Goal: Task Accomplishment & Management: Manage account settings

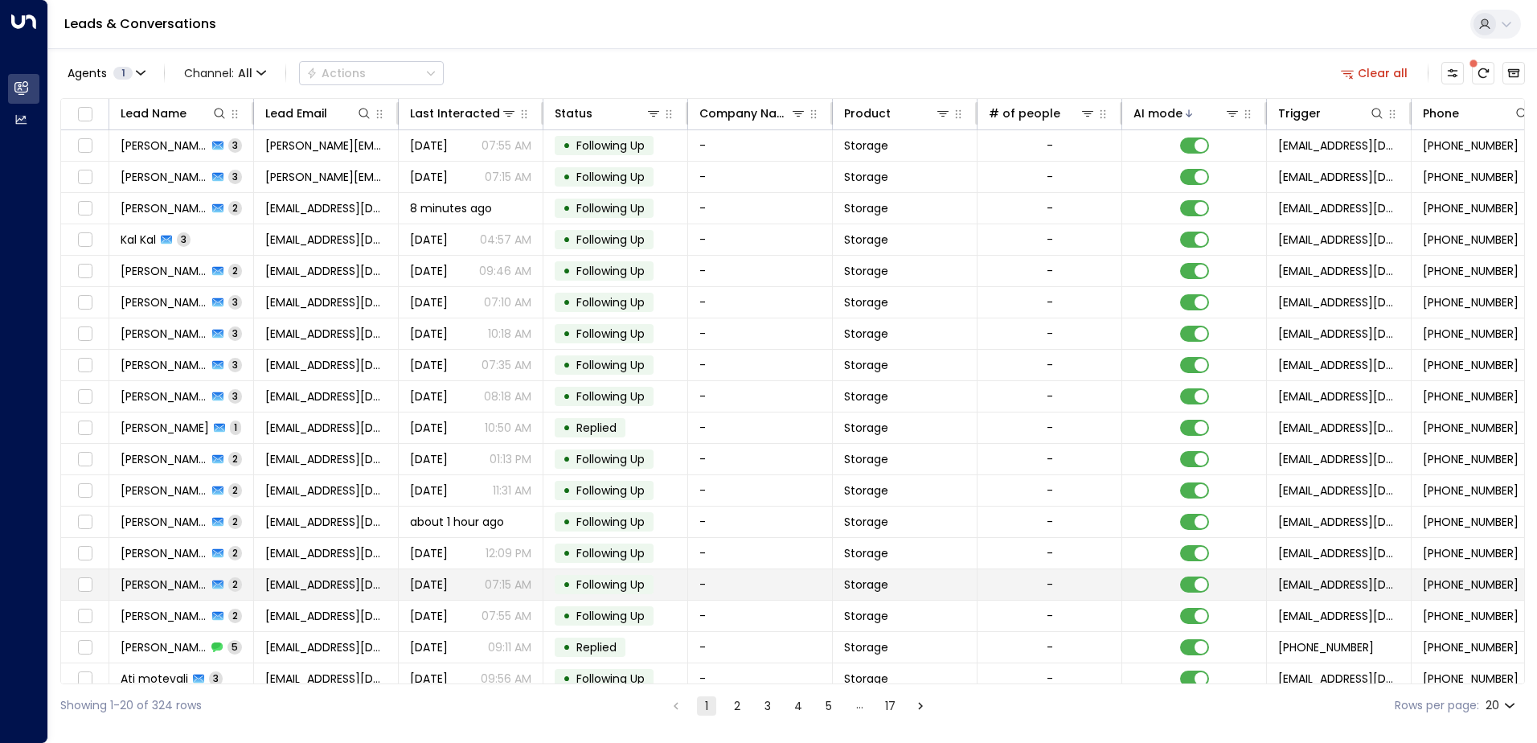
scroll to position [79, 0]
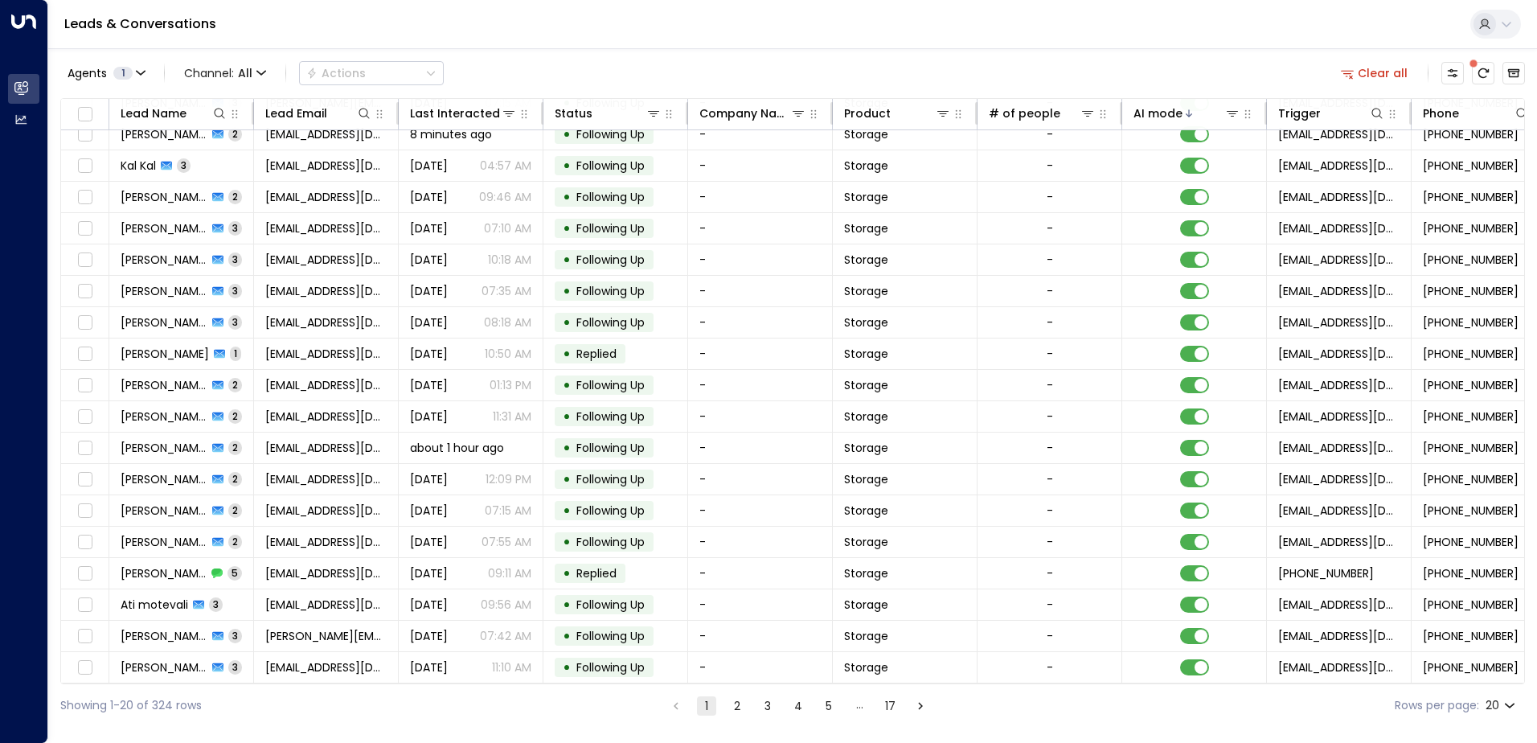
click at [737, 703] on button "2" at bounding box center [736, 705] width 19 height 19
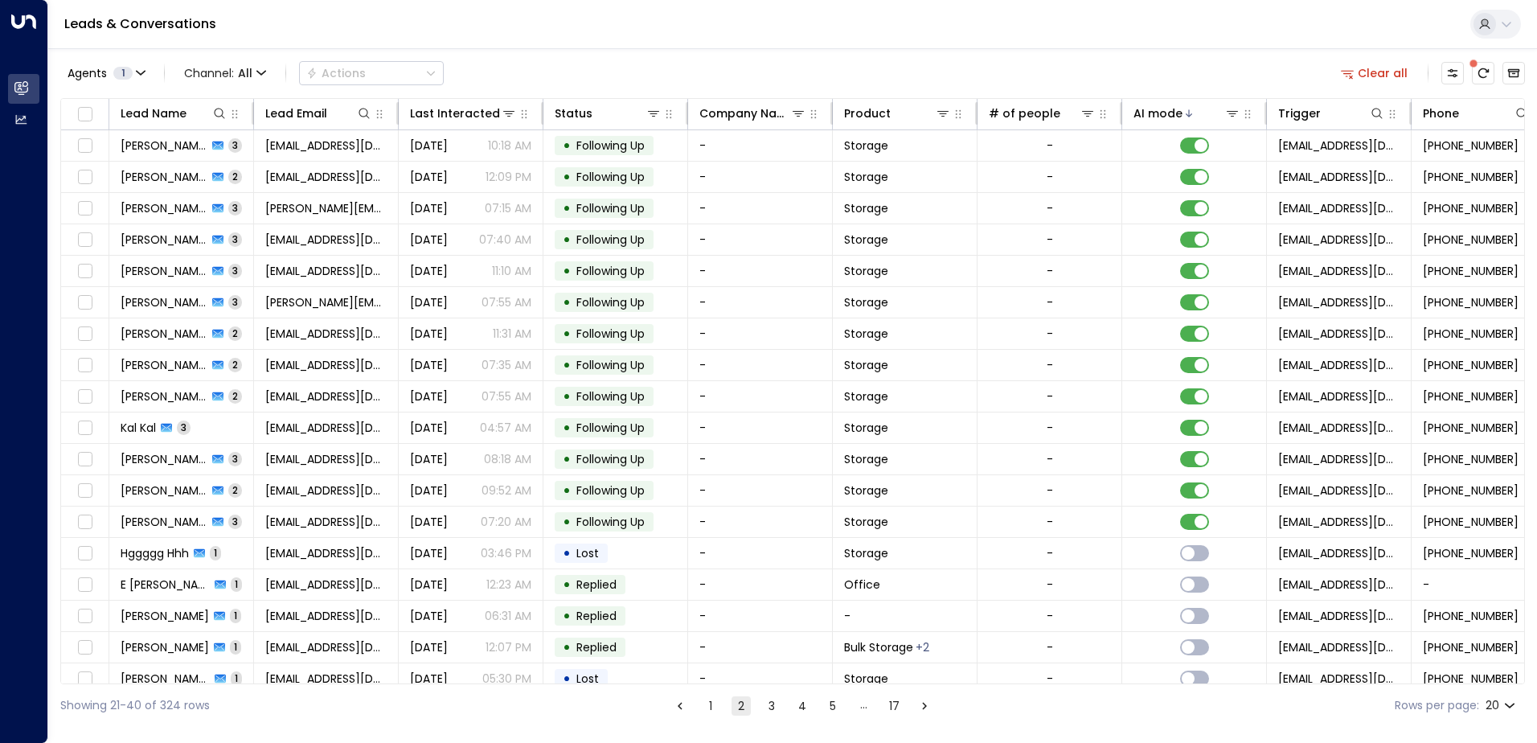
click at [707, 703] on button "1" at bounding box center [710, 705] width 19 height 19
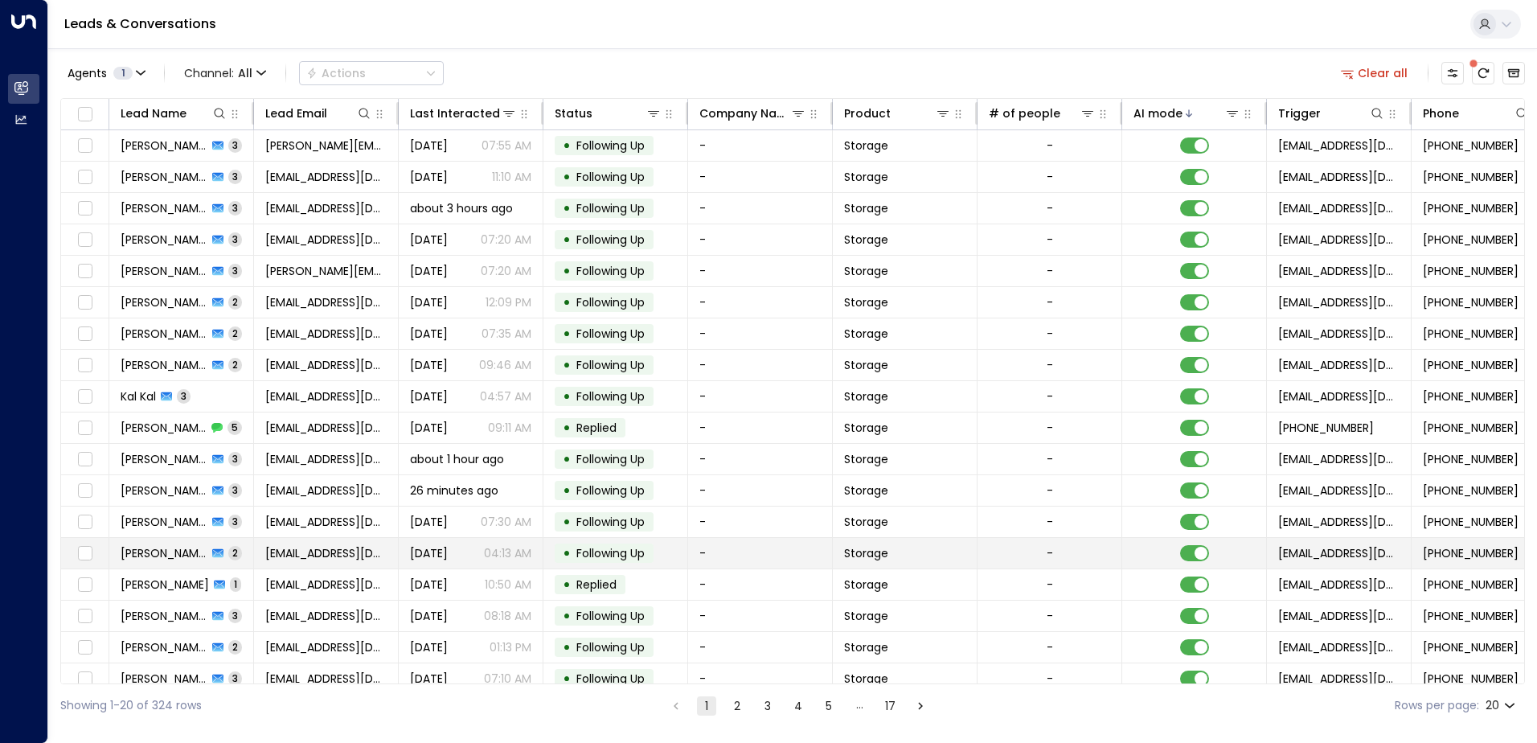
click at [623, 550] on span "Following Up" at bounding box center [610, 553] width 68 height 16
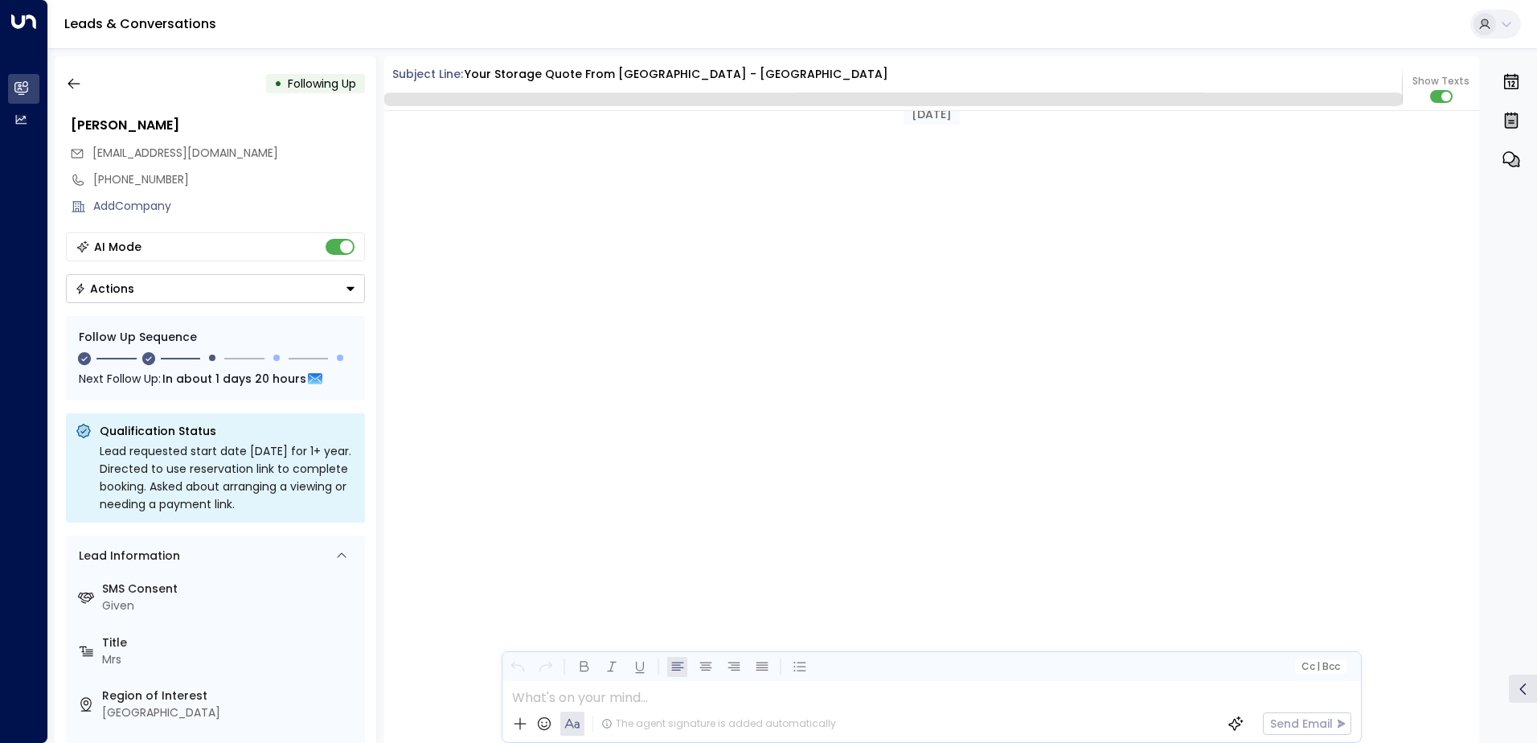
scroll to position [1705, 0]
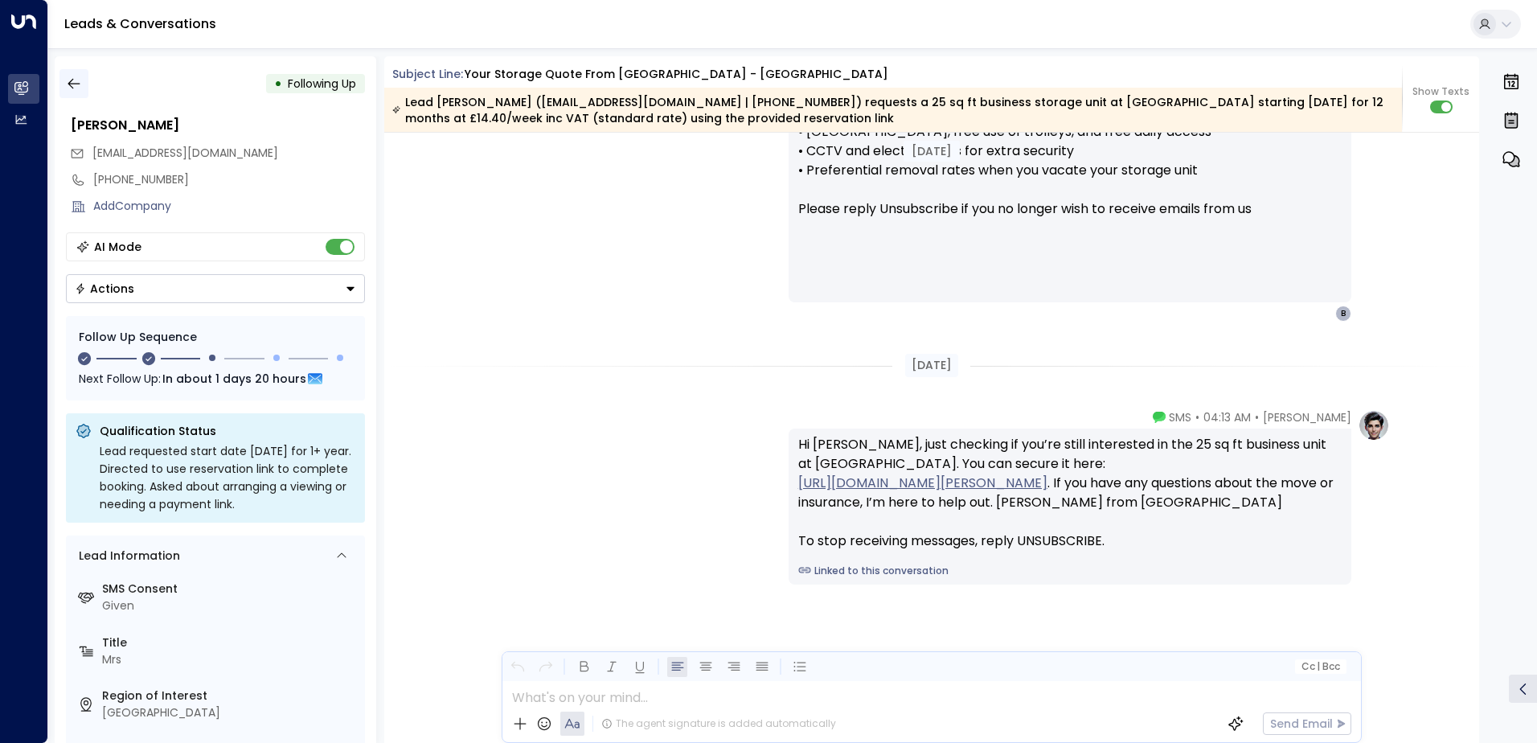
click at [67, 84] on icon "button" at bounding box center [74, 84] width 16 height 16
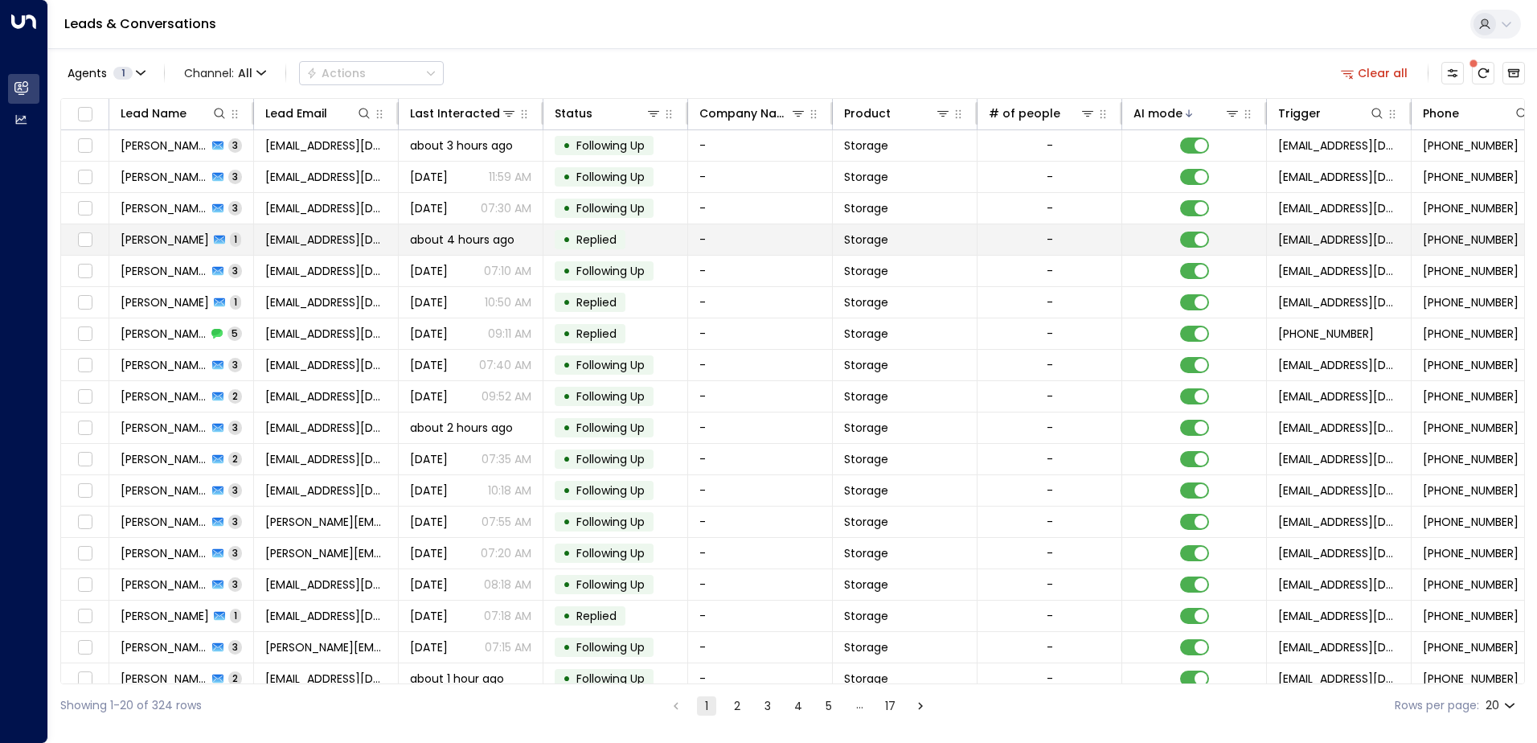
scroll to position [79, 0]
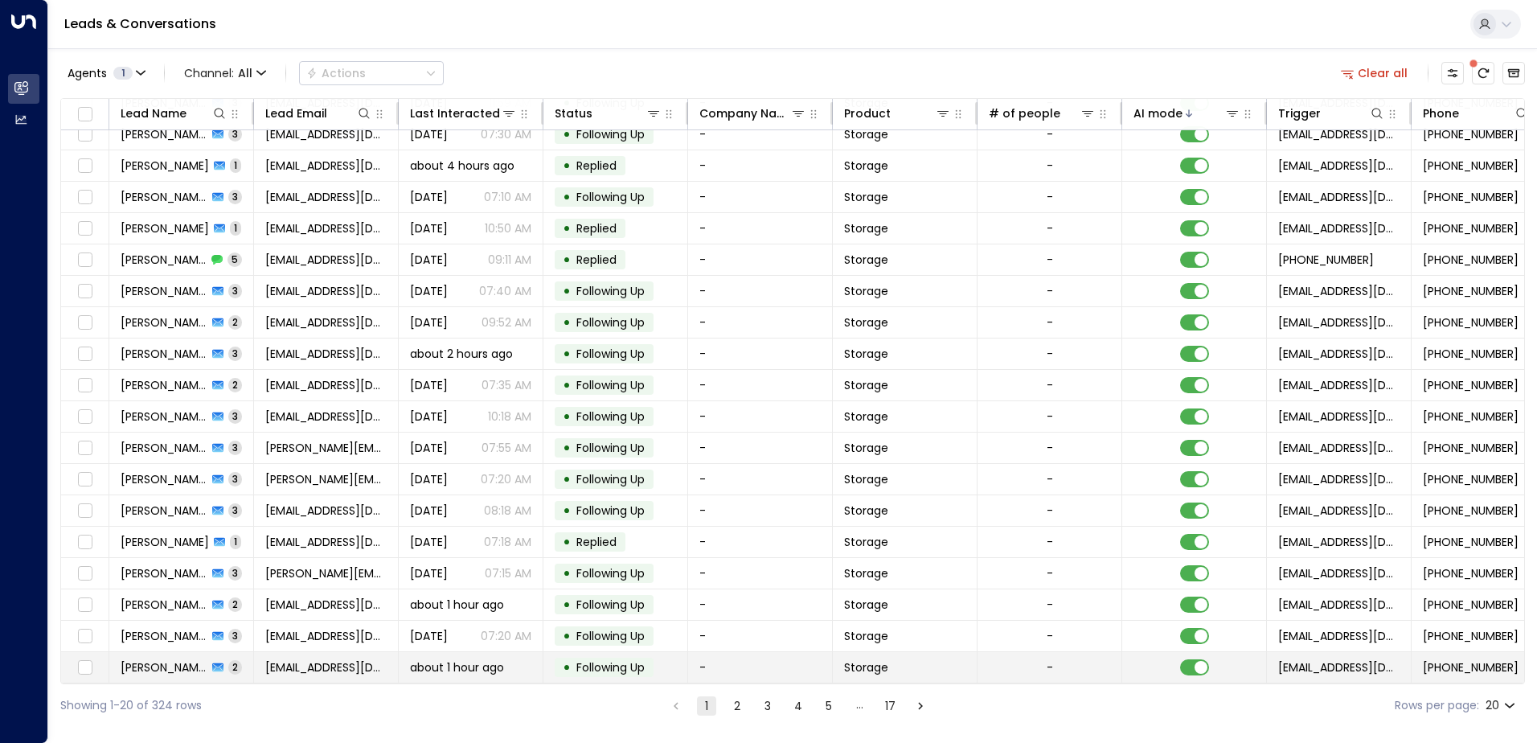
click at [589, 663] on span "Following Up" at bounding box center [610, 667] width 68 height 16
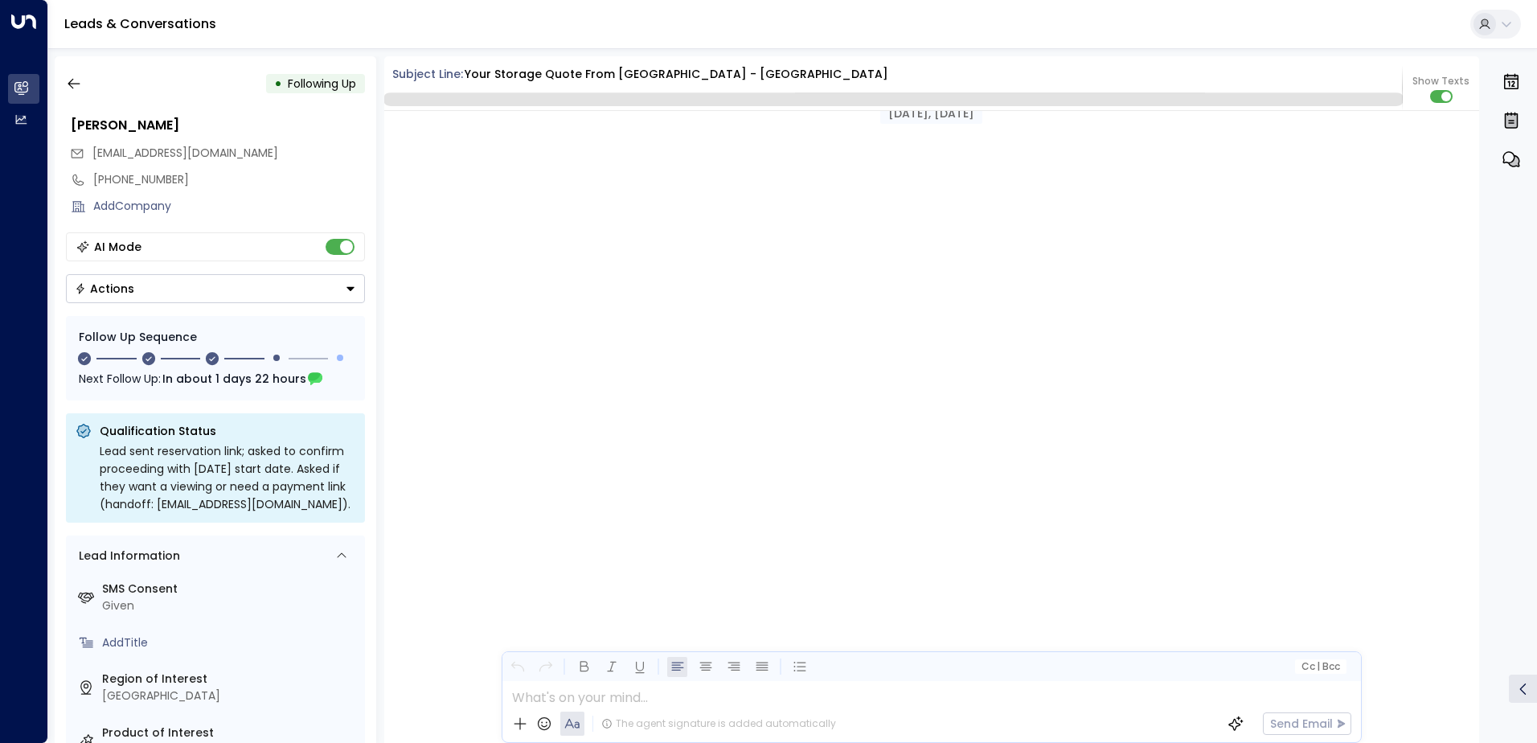
scroll to position [1262, 0]
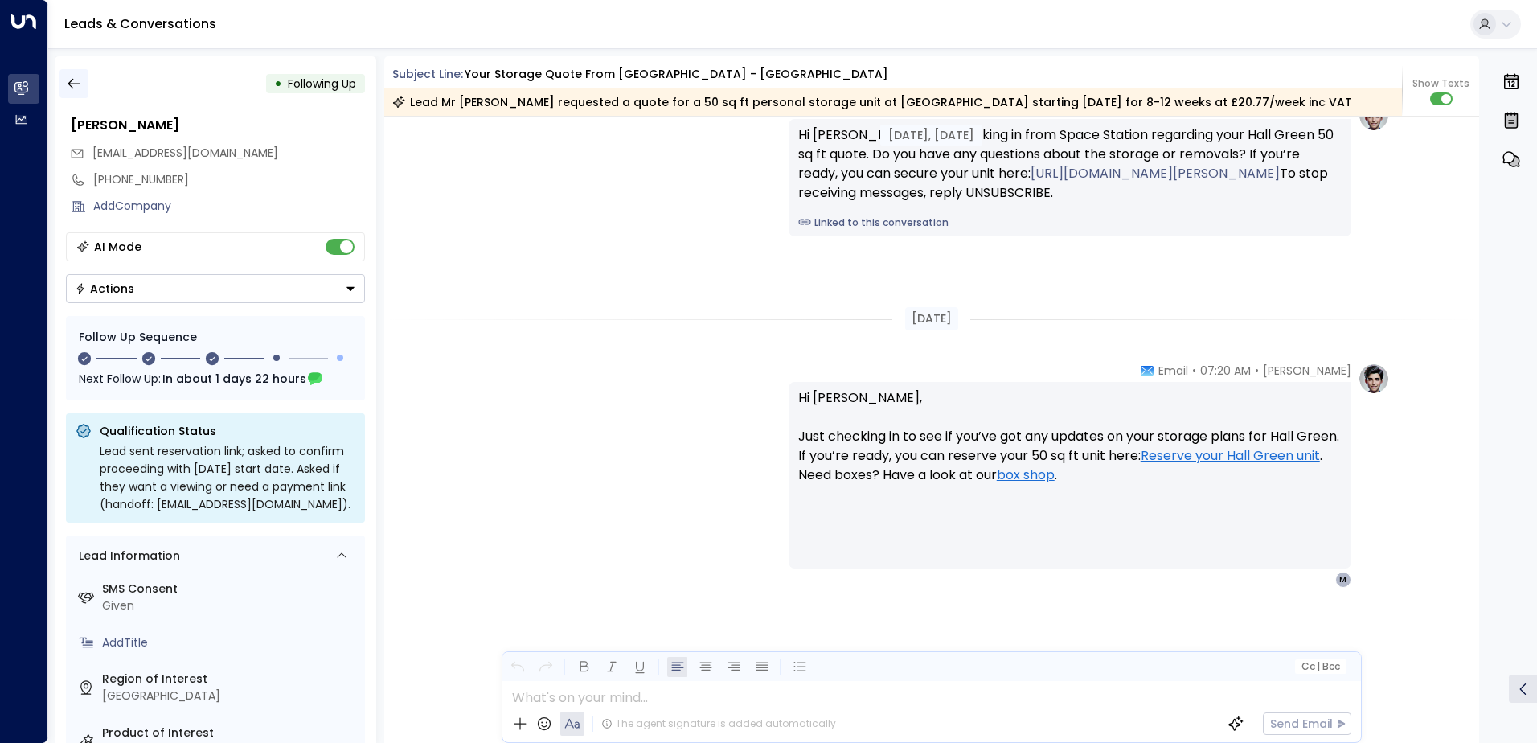
click at [76, 79] on icon "button" at bounding box center [74, 84] width 16 height 16
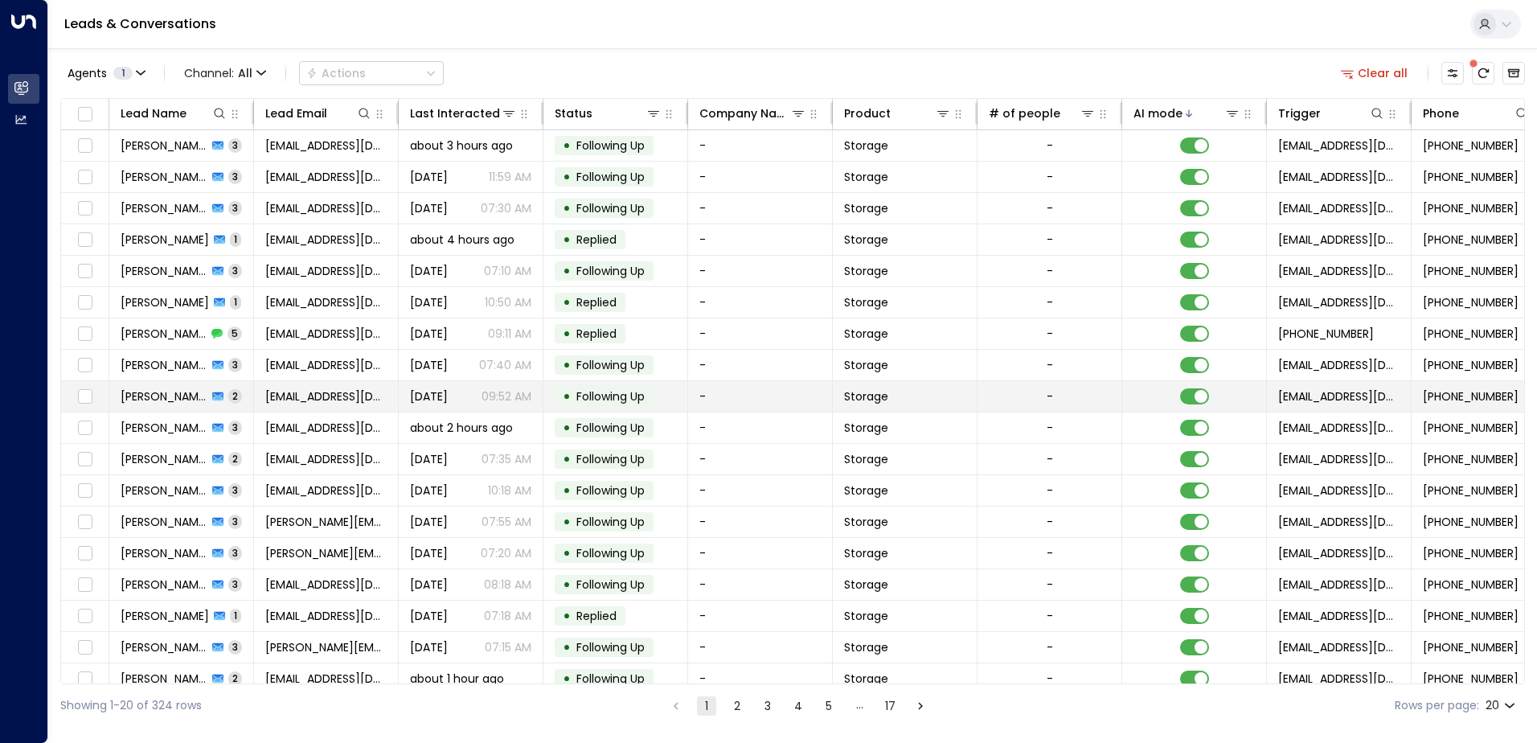
scroll to position [79, 0]
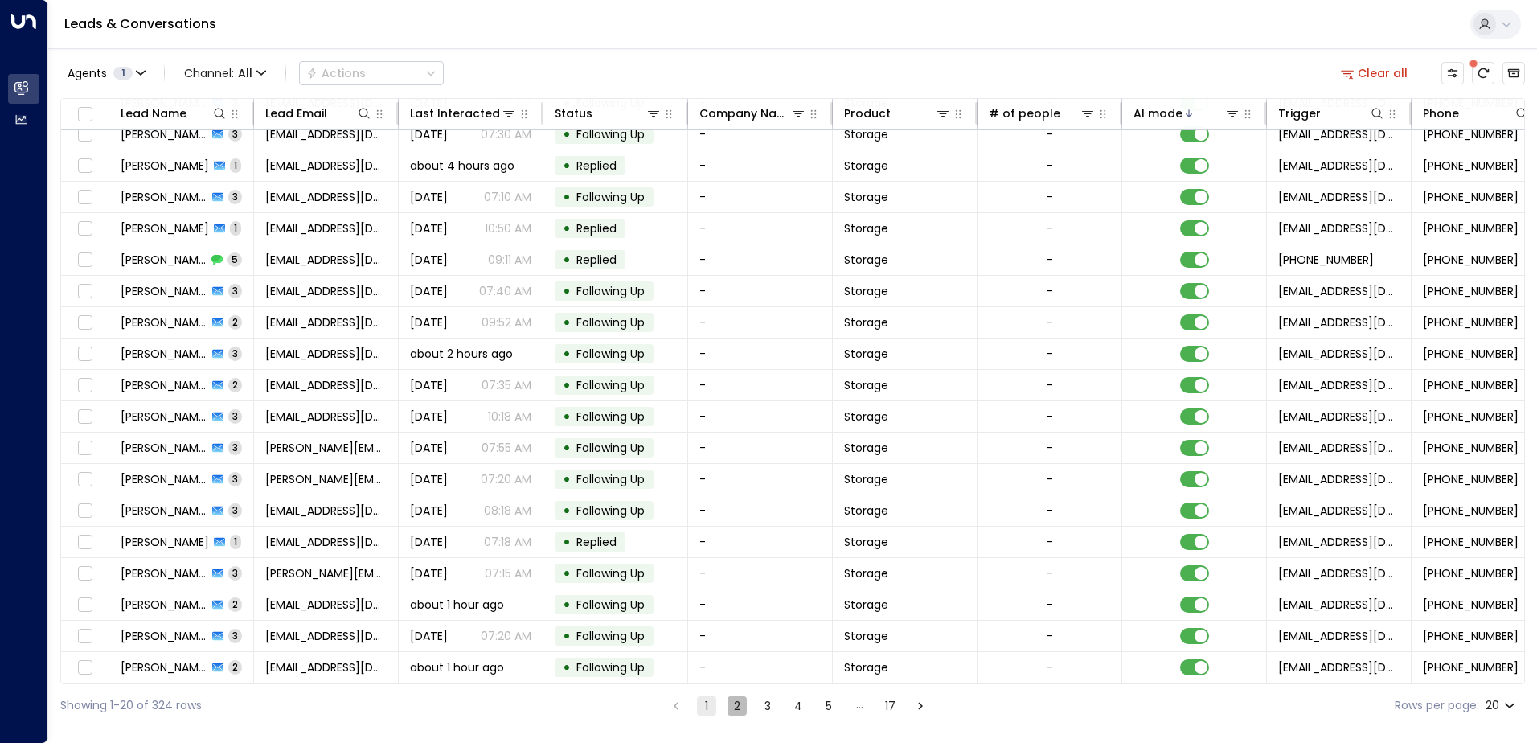
click at [735, 702] on button "2" at bounding box center [736, 705] width 19 height 19
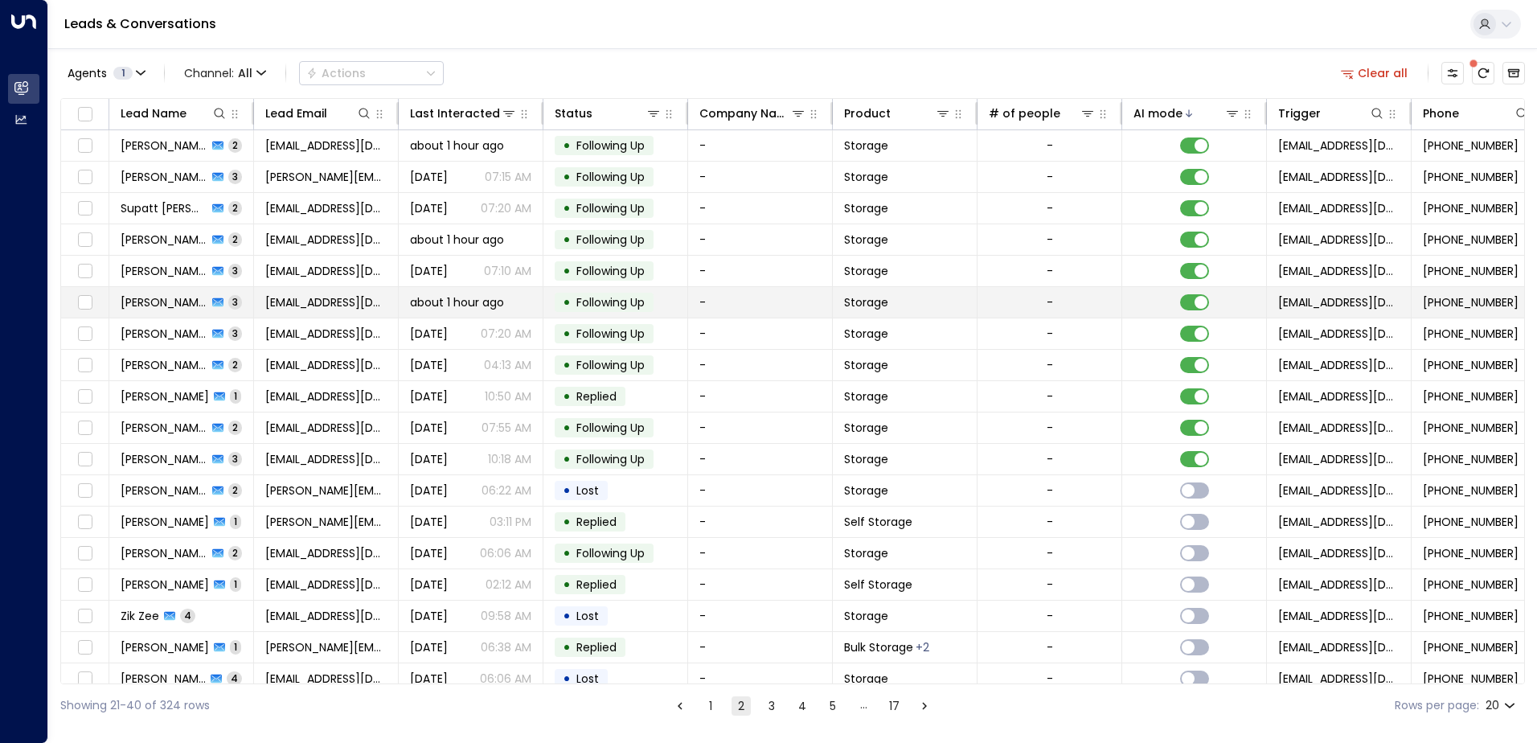
click at [657, 306] on td "• Following Up" at bounding box center [615, 302] width 145 height 31
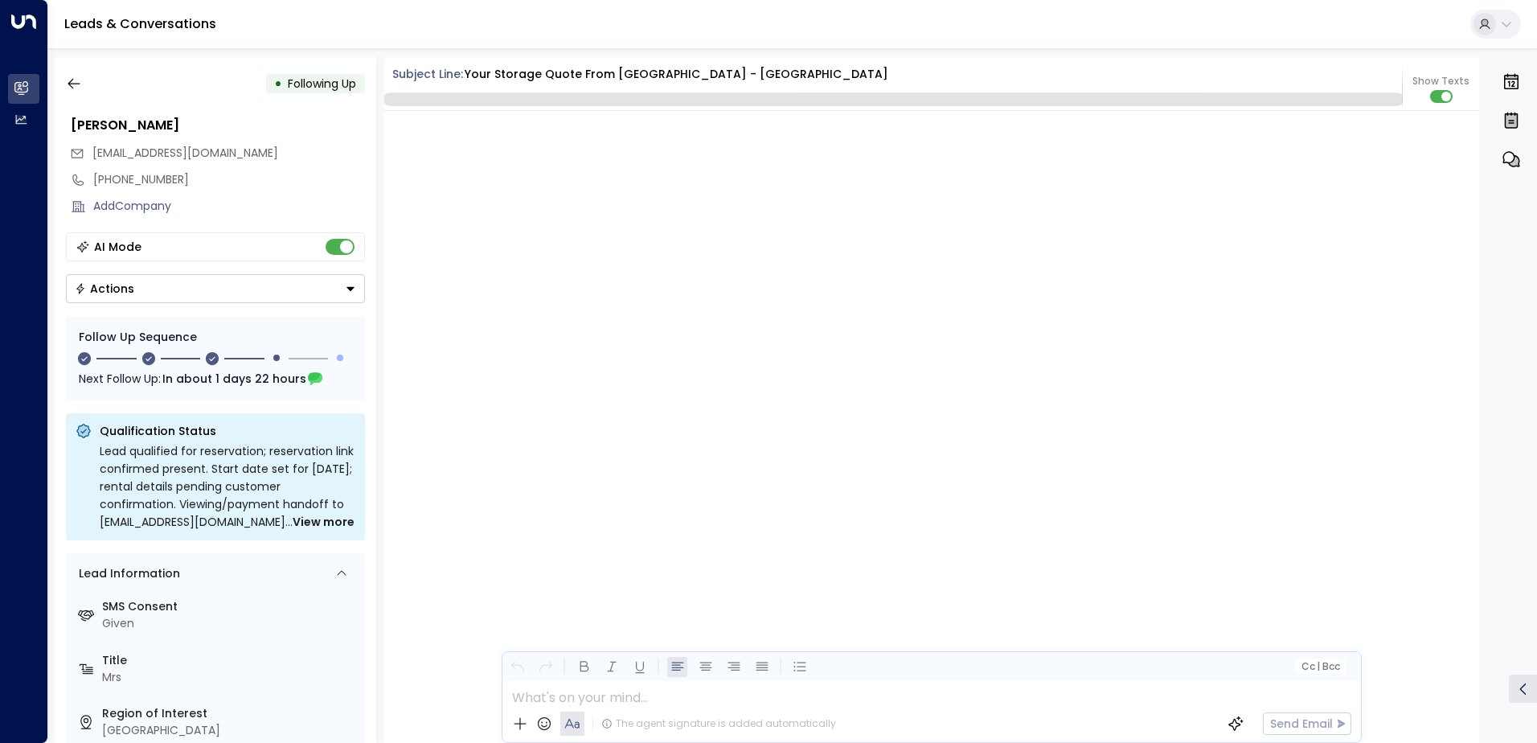
scroll to position [1886, 0]
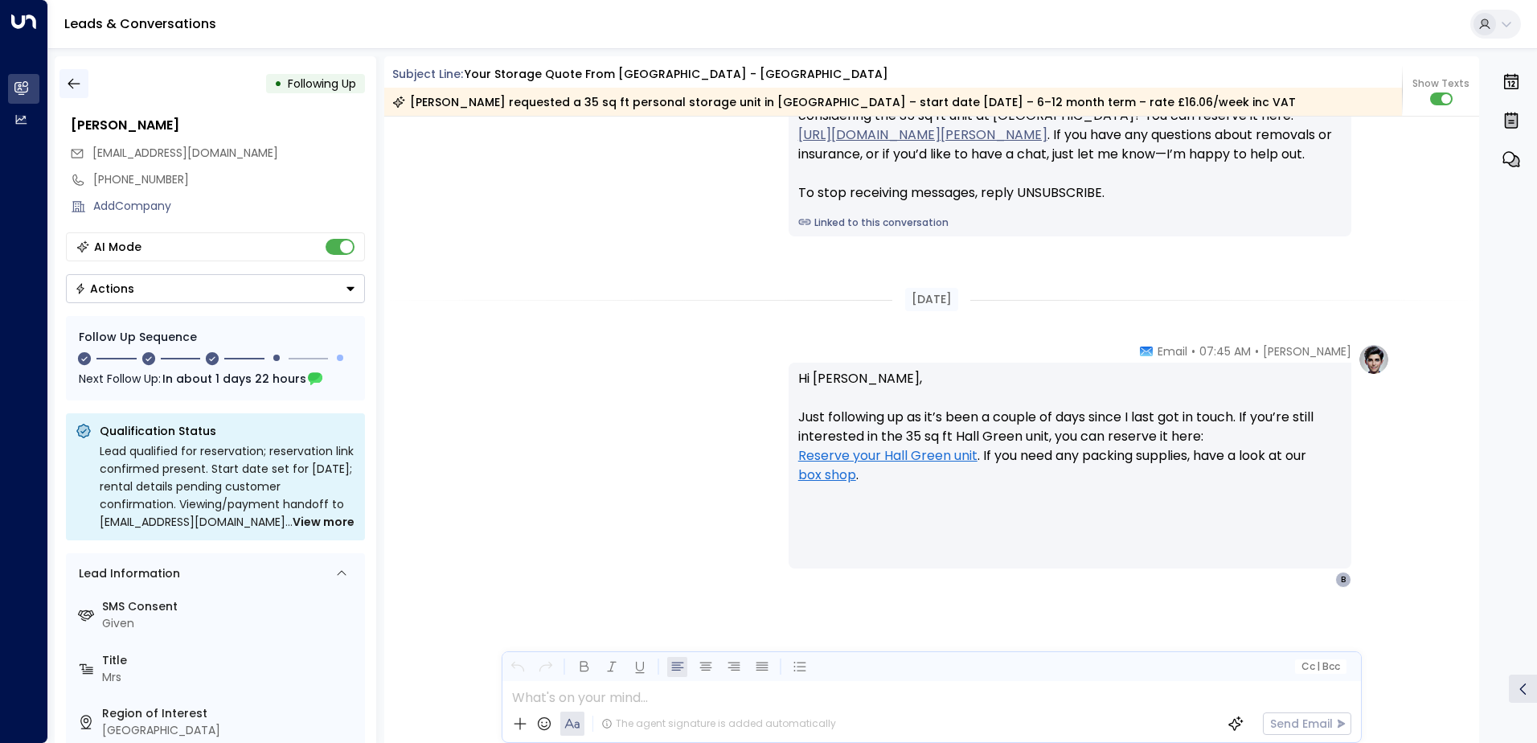
click at [72, 74] on button "button" at bounding box center [73, 83] width 29 height 29
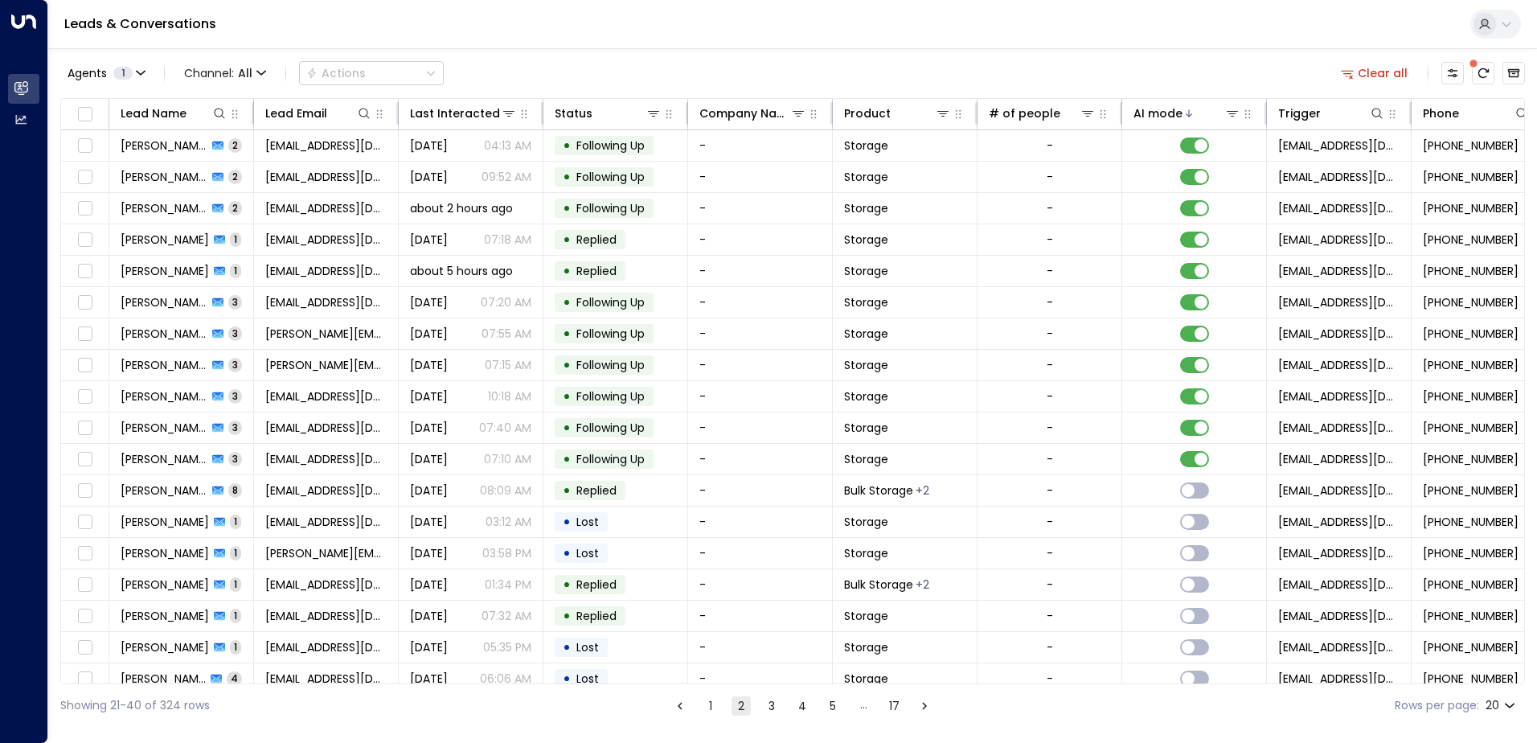
click at [710, 705] on button "1" at bounding box center [710, 705] width 19 height 19
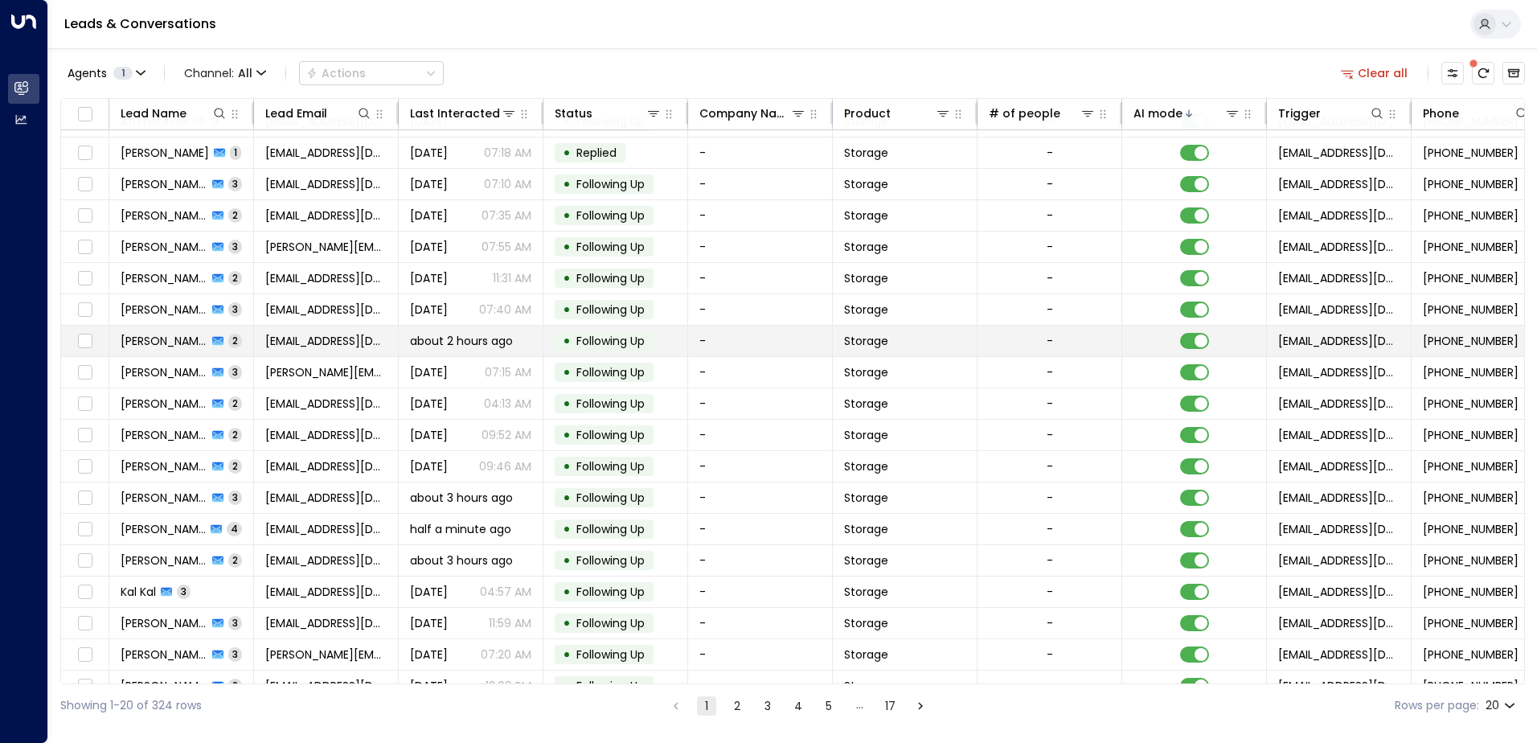
scroll to position [79, 0]
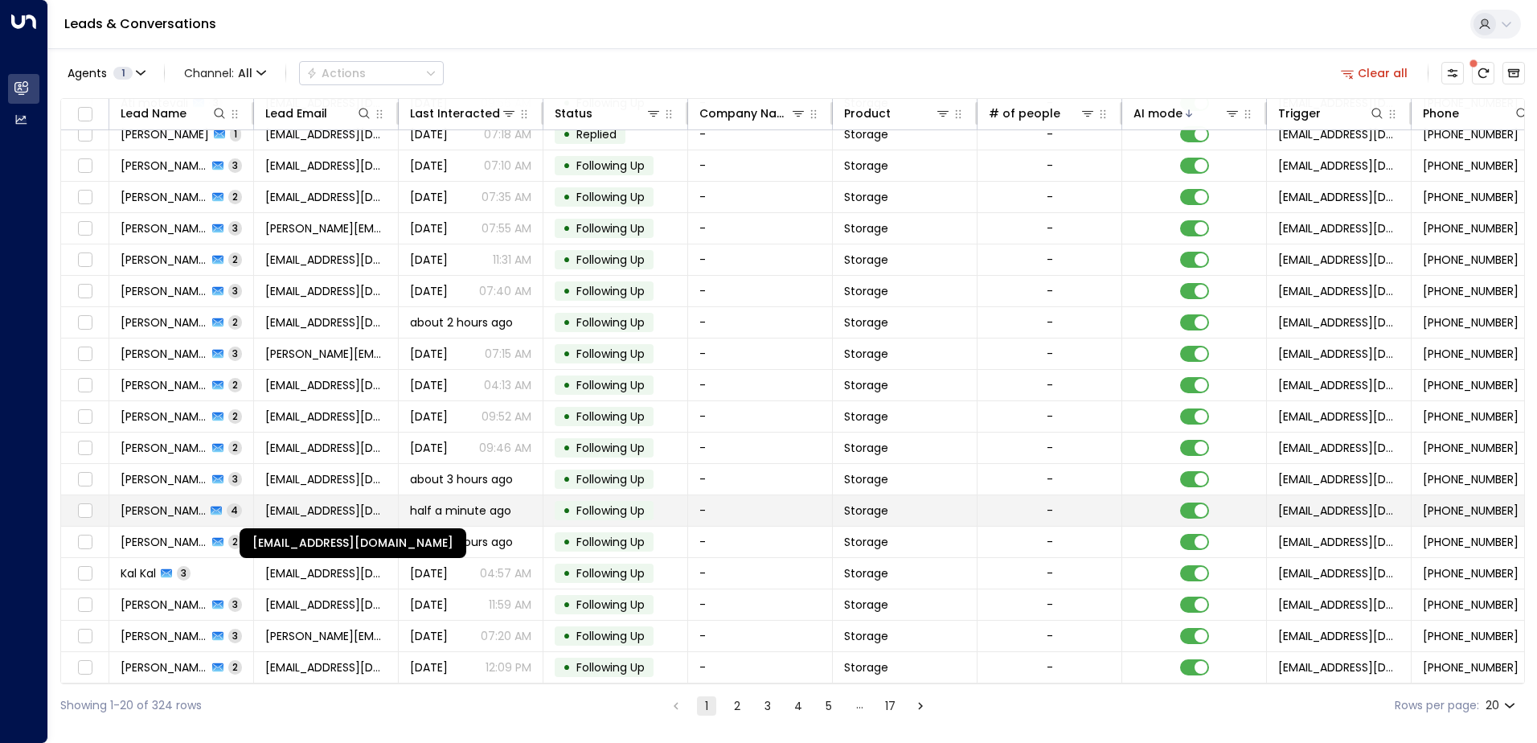
click at [362, 512] on span "[EMAIL_ADDRESS][DOMAIN_NAME]" at bounding box center [325, 510] width 121 height 16
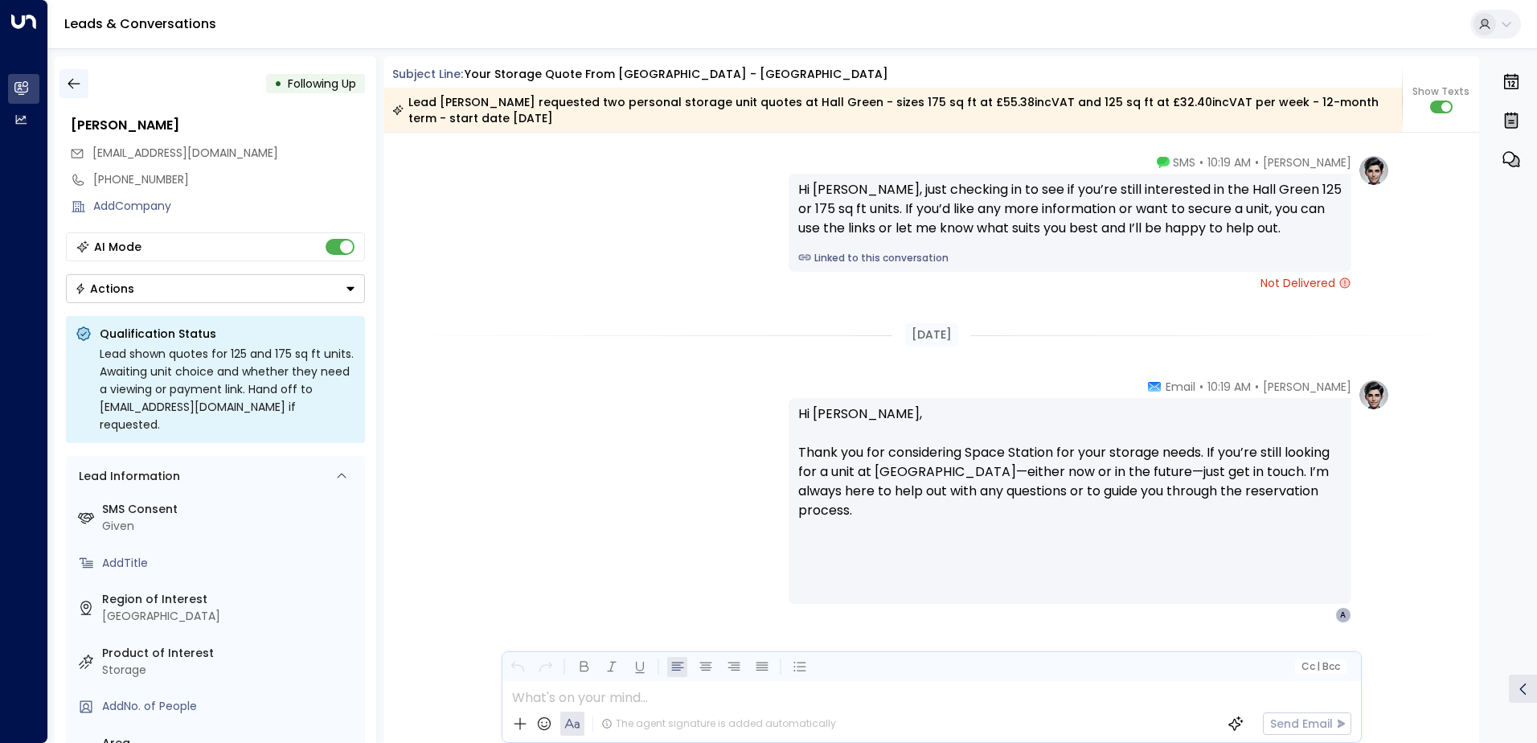
click at [68, 85] on icon "button" at bounding box center [74, 84] width 16 height 16
